Goal: Task Accomplishment & Management: Manage account settings

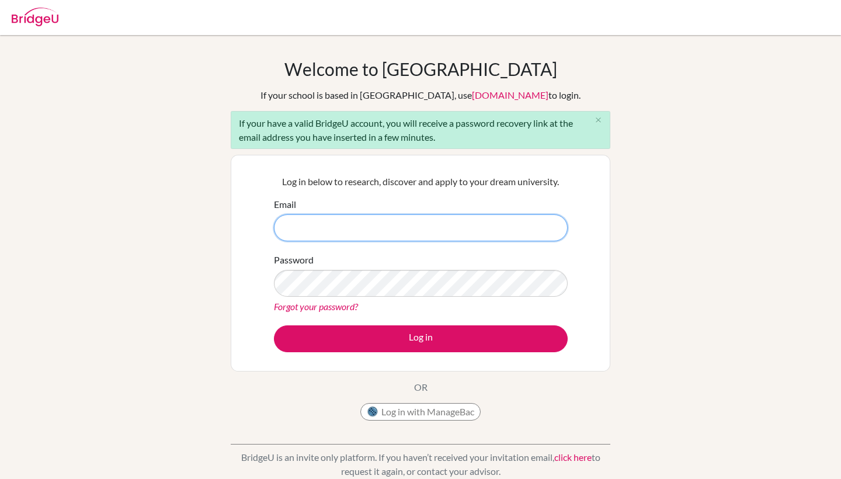
click at [345, 229] on input "Email" at bounding box center [421, 227] width 294 height 27
click at [470, 214] on input "Email" at bounding box center [421, 227] width 294 height 27
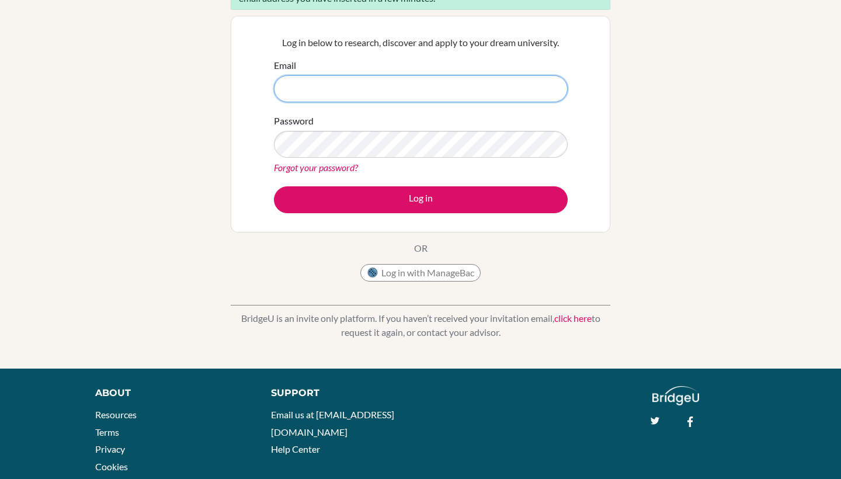
scroll to position [161, 0]
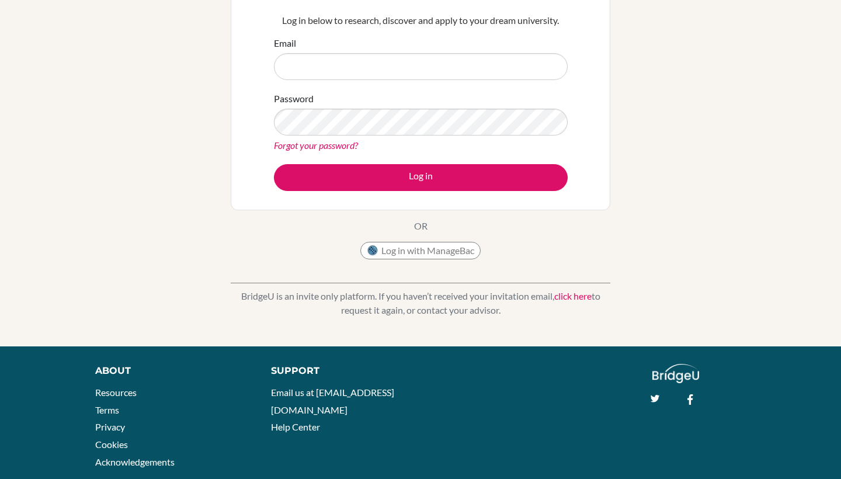
click at [580, 297] on link "click here" at bounding box center [572, 295] width 37 height 11
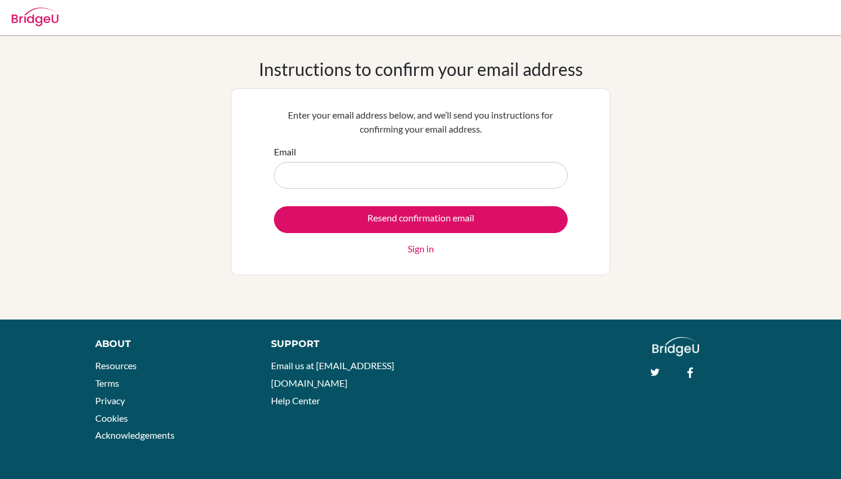
click at [385, 169] on input "Email" at bounding box center [421, 175] width 294 height 27
type input "[EMAIL_ADDRESS][DOMAIN_NAME]"
click at [421, 219] on input "Resend confirmation email" at bounding box center [421, 219] width 294 height 27
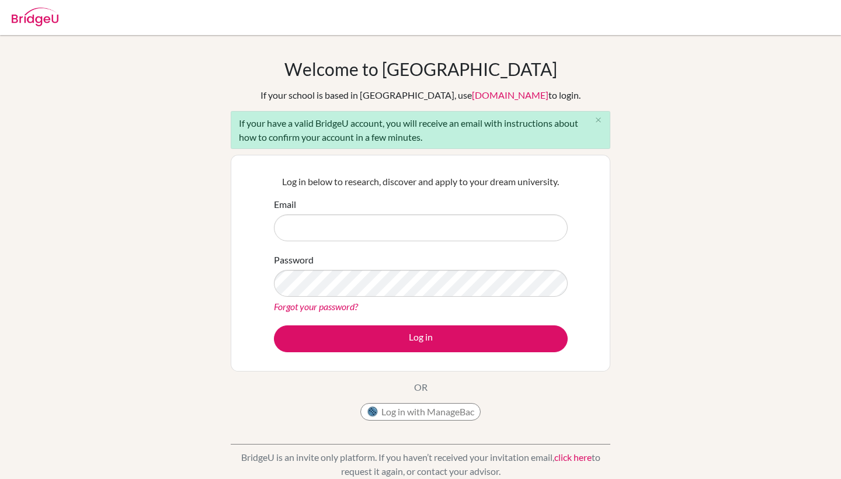
click at [425, 415] on button "Log in with ManageBac" at bounding box center [420, 412] width 120 height 18
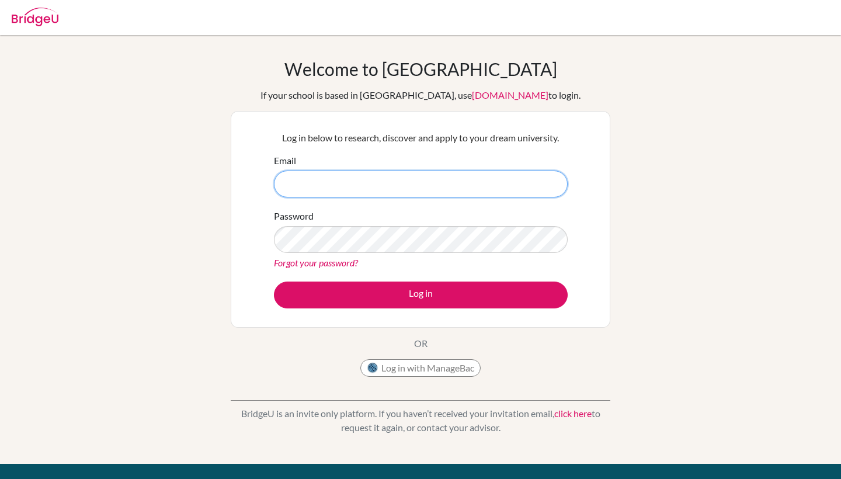
click at [479, 188] on input "Email" at bounding box center [421, 184] width 294 height 27
